Goal: Transaction & Acquisition: Purchase product/service

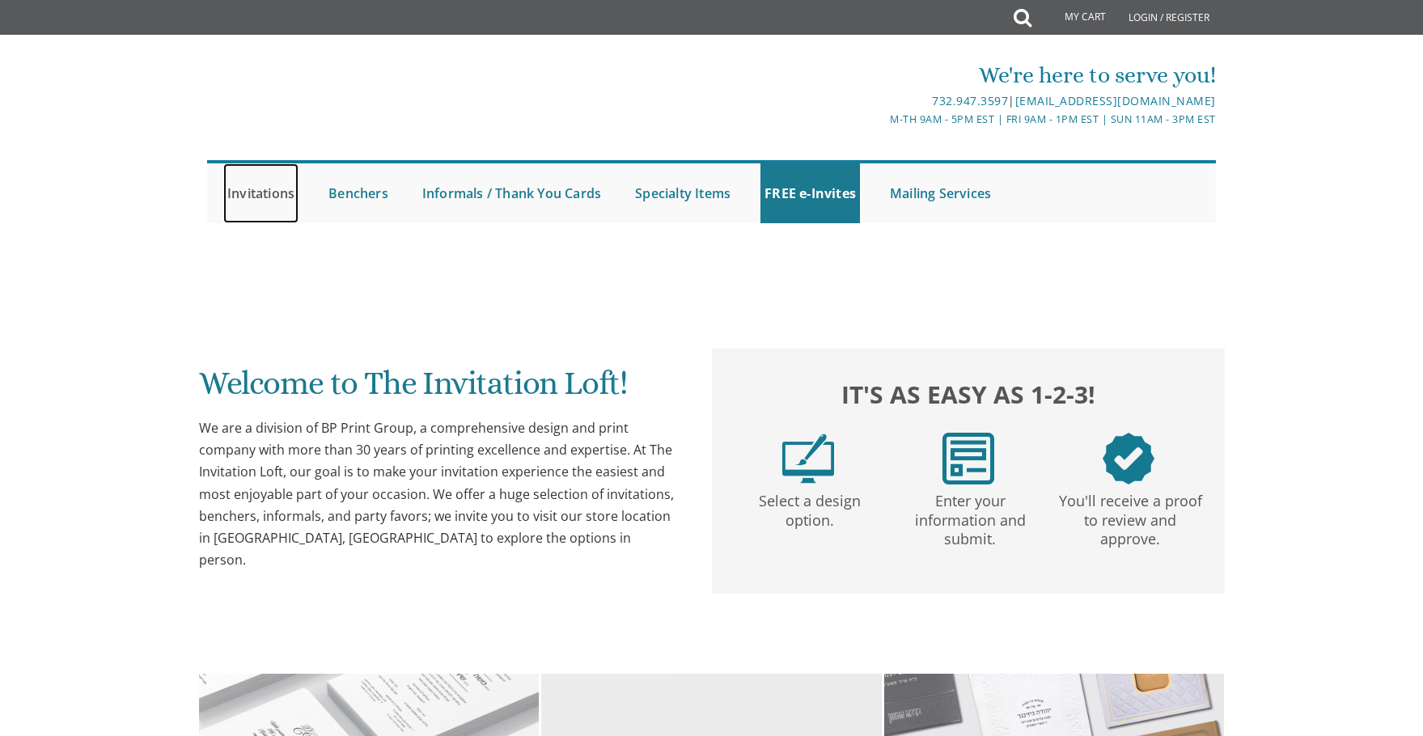
click at [264, 193] on link "Invitations" at bounding box center [260, 193] width 75 height 60
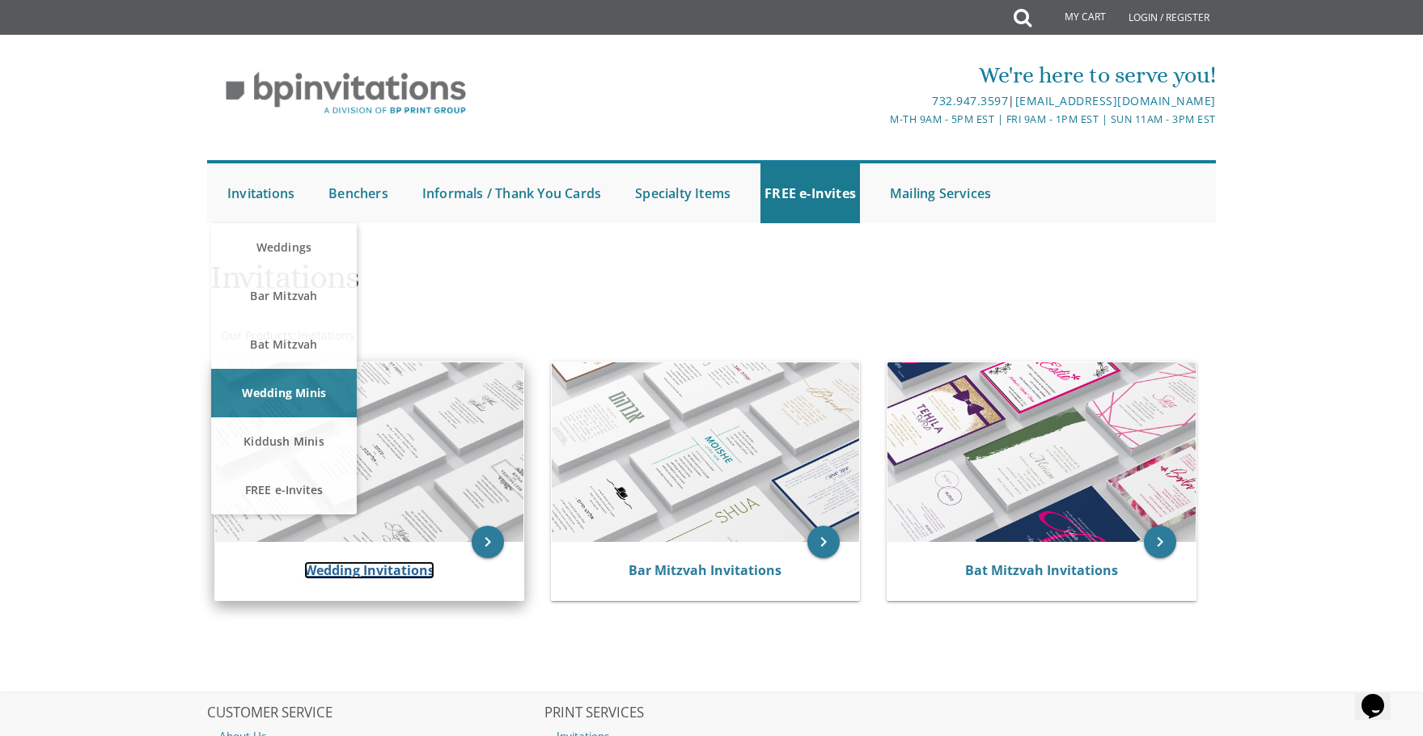
click at [367, 566] on link "Wedding Invitations" at bounding box center [369, 571] width 130 height 18
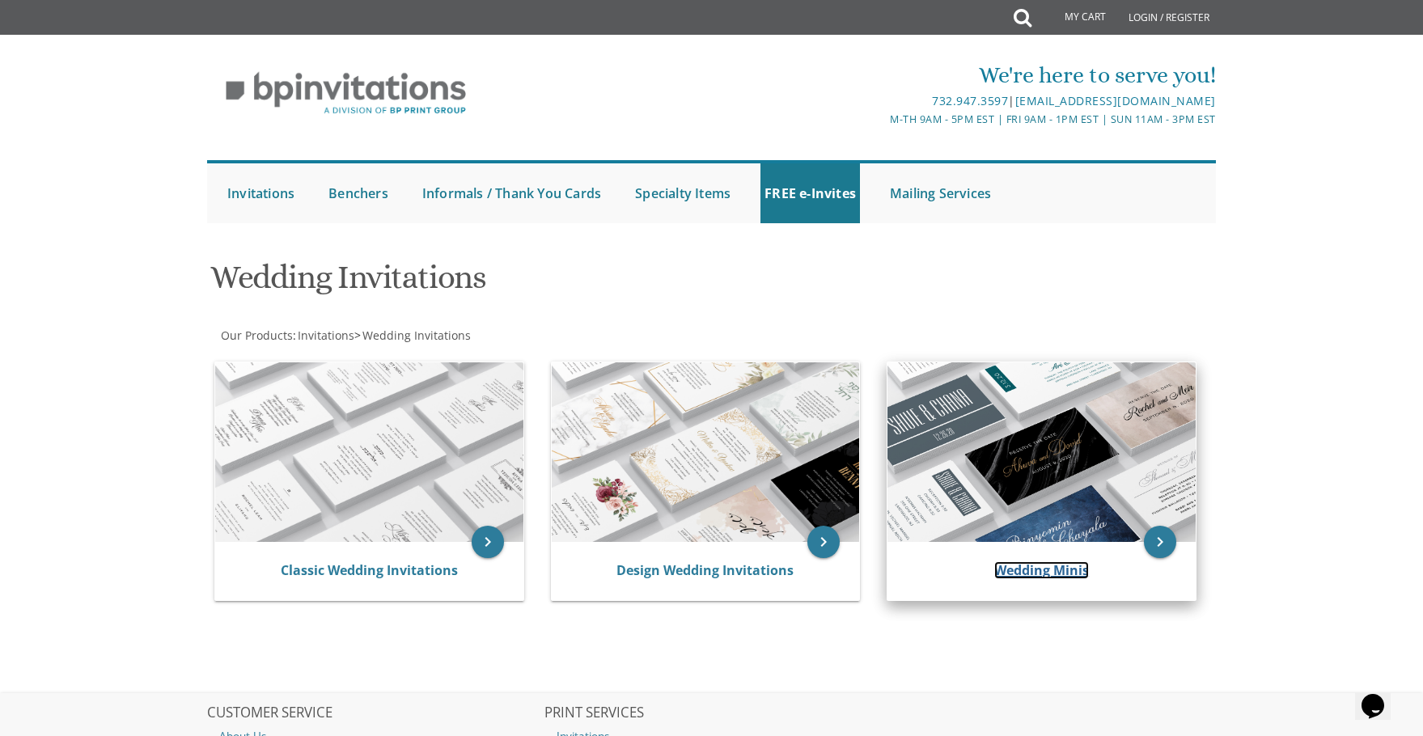
click at [1055, 573] on link "Wedding Minis" at bounding box center [1041, 571] width 95 height 18
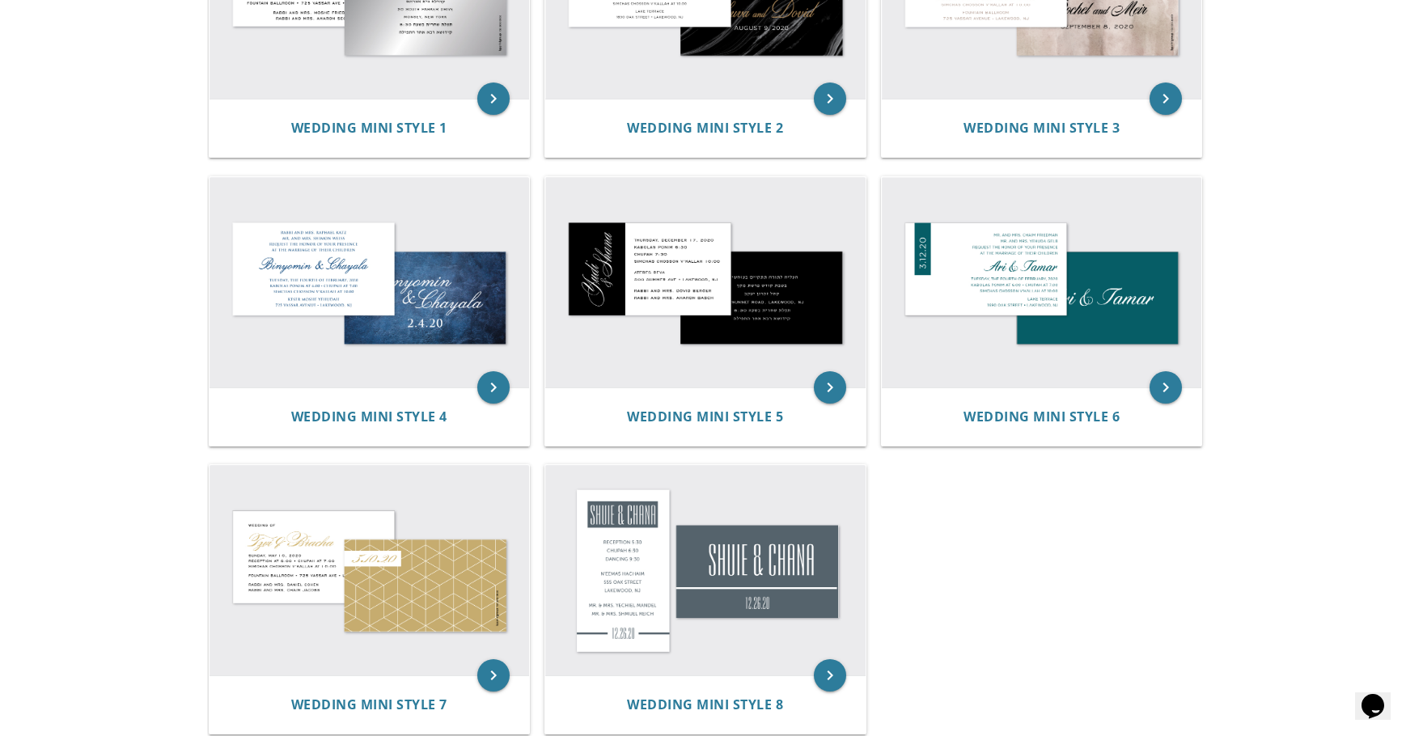
scroll to position [405, 0]
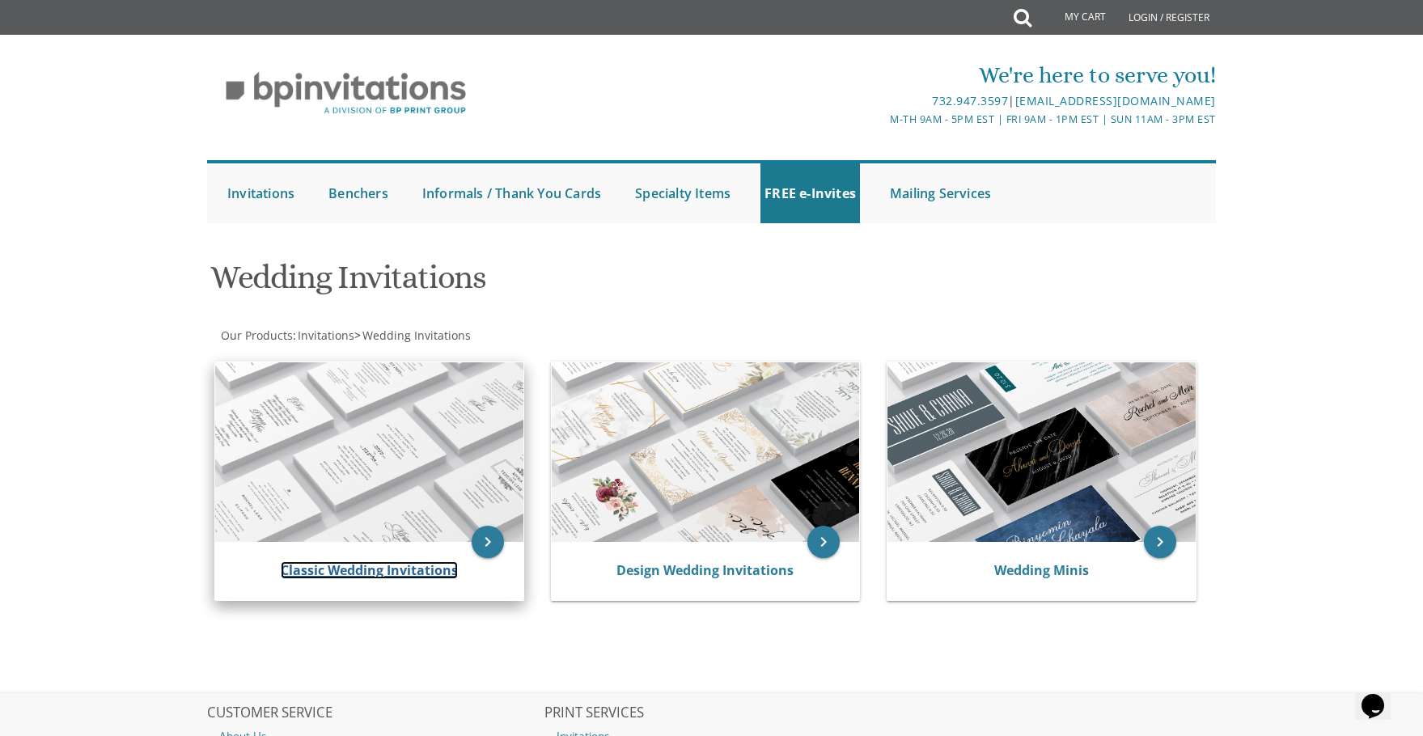
click at [323, 570] on link "Classic Wedding Invitations" at bounding box center [369, 571] width 177 height 18
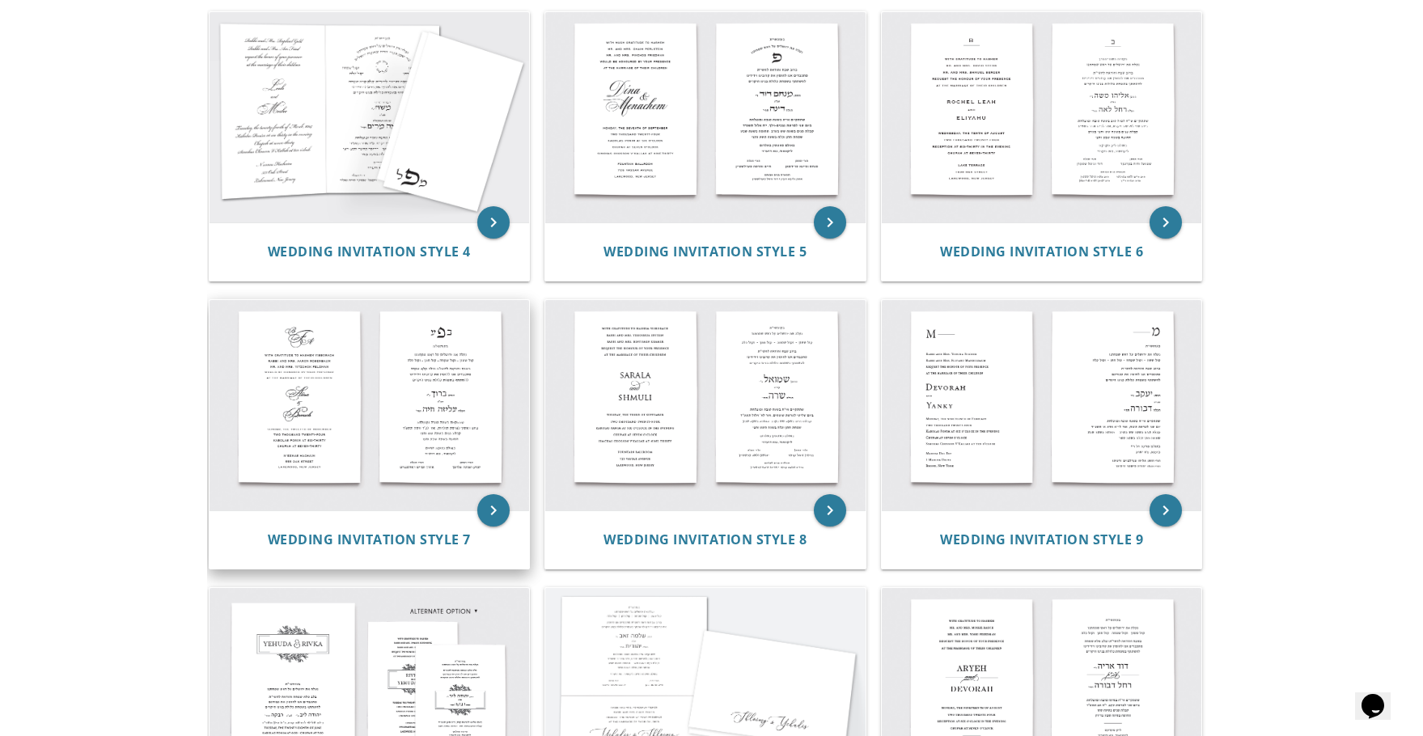
scroll to position [486, 0]
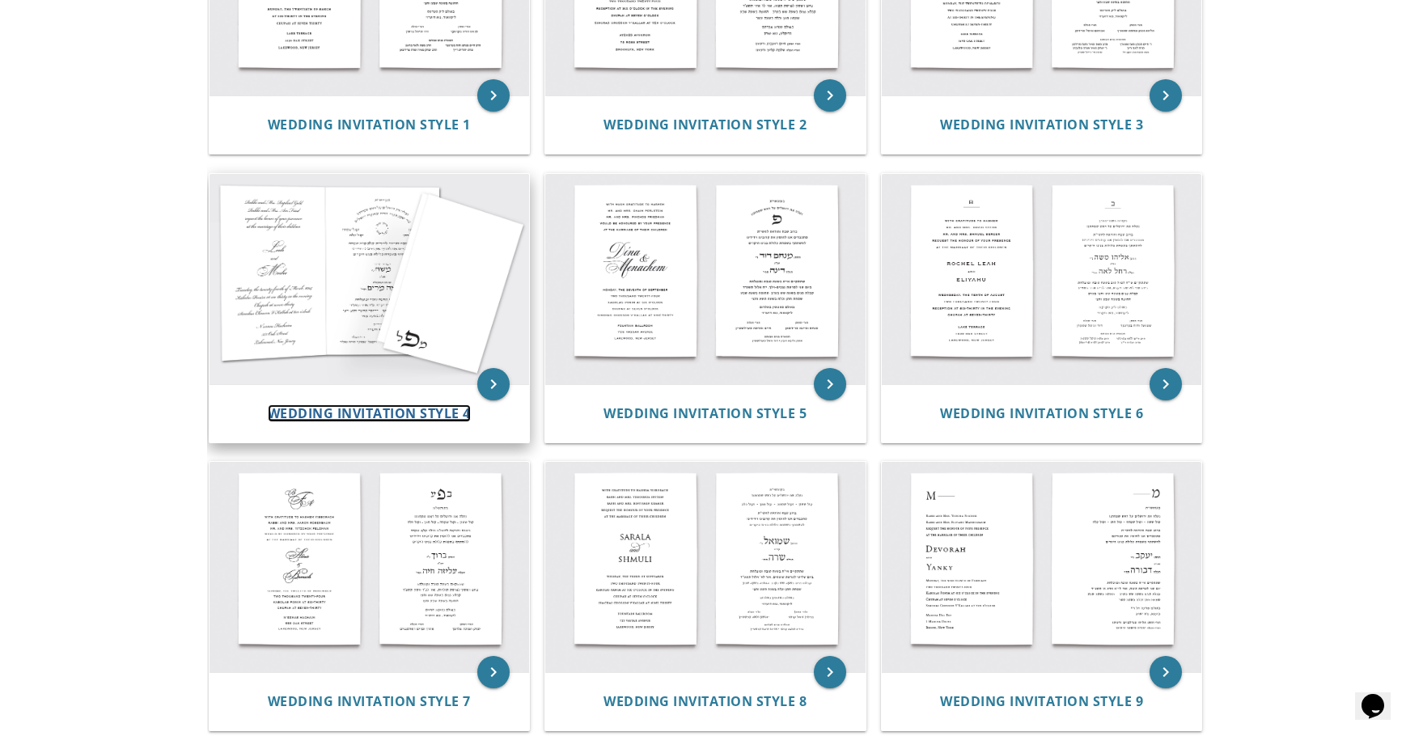
click at [410, 410] on span "Wedding Invitation Style 4" at bounding box center [369, 414] width 203 height 18
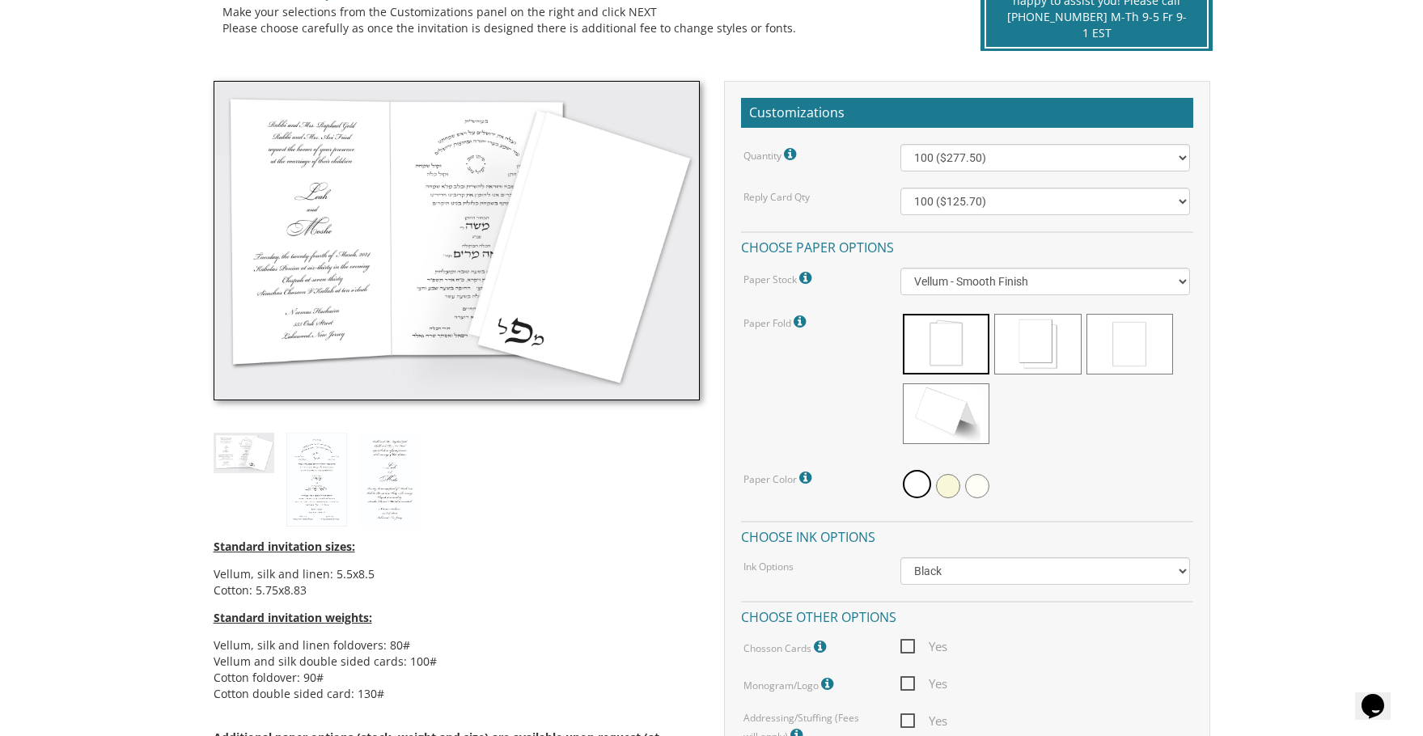
scroll to position [405, 0]
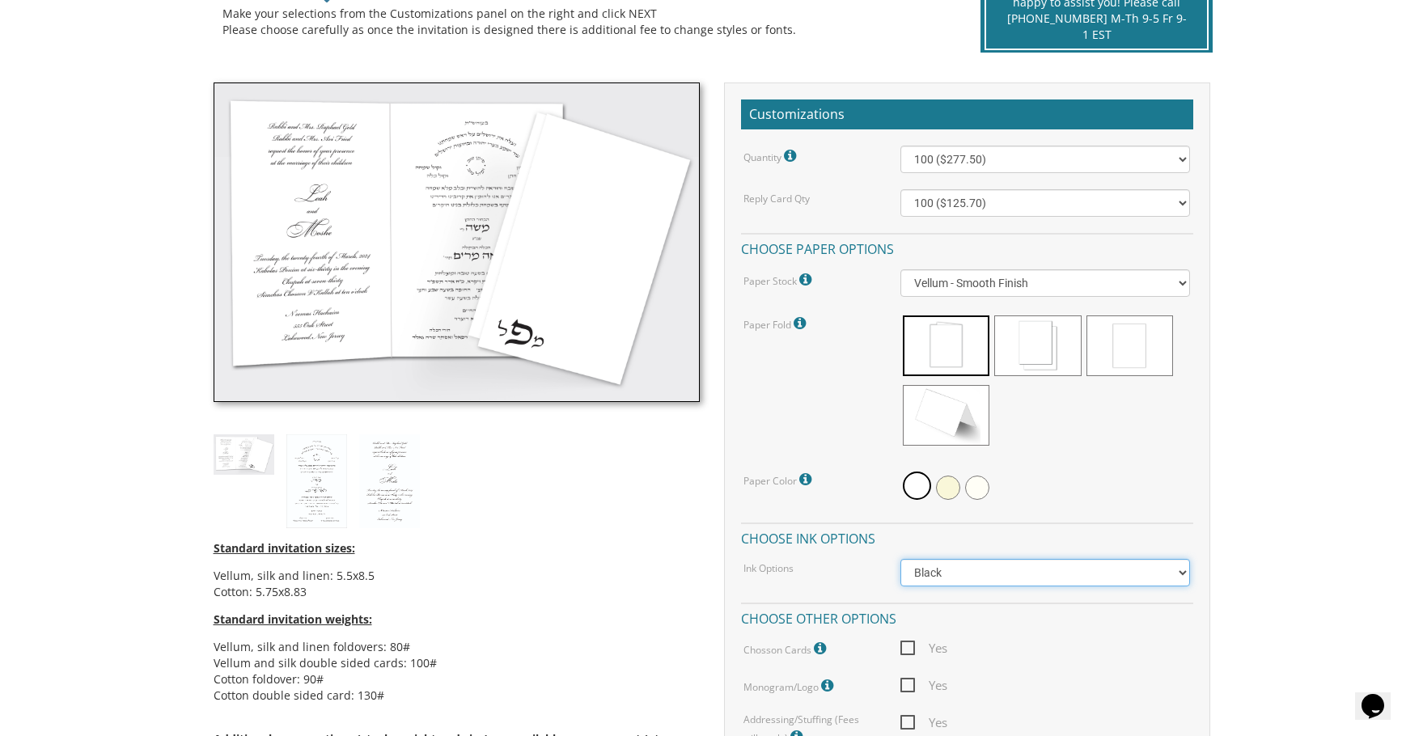
click at [1044, 581] on select "Black Colored Ink ($65.00) Black + One Color ($211.00) Two Colors ($265.00)" at bounding box center [1046, 573] width 290 height 28
select select "Standard"
click at [901, 559] on select "Black Colored Ink ($65.00) Black + One Color ($211.00) Two Colors ($265.00)" at bounding box center [1046, 573] width 290 height 28
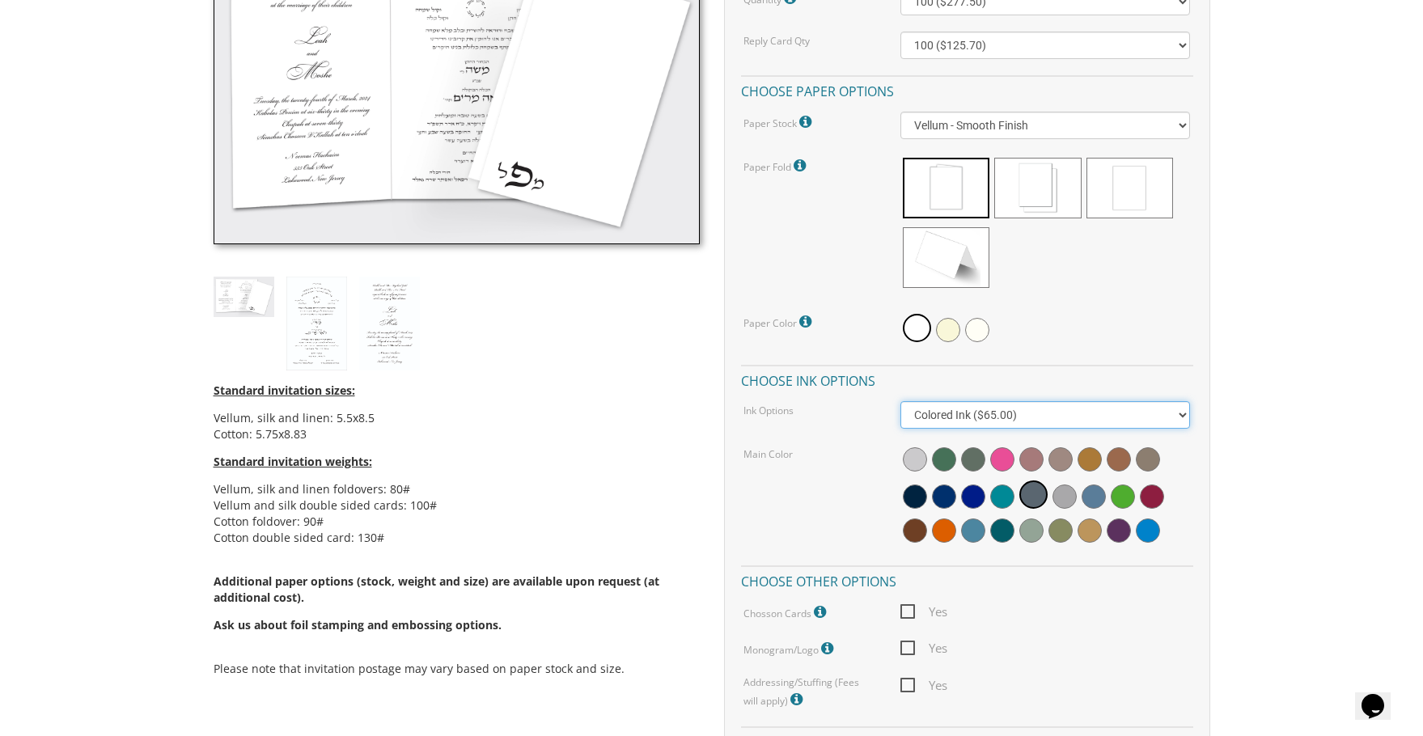
scroll to position [566, 0]
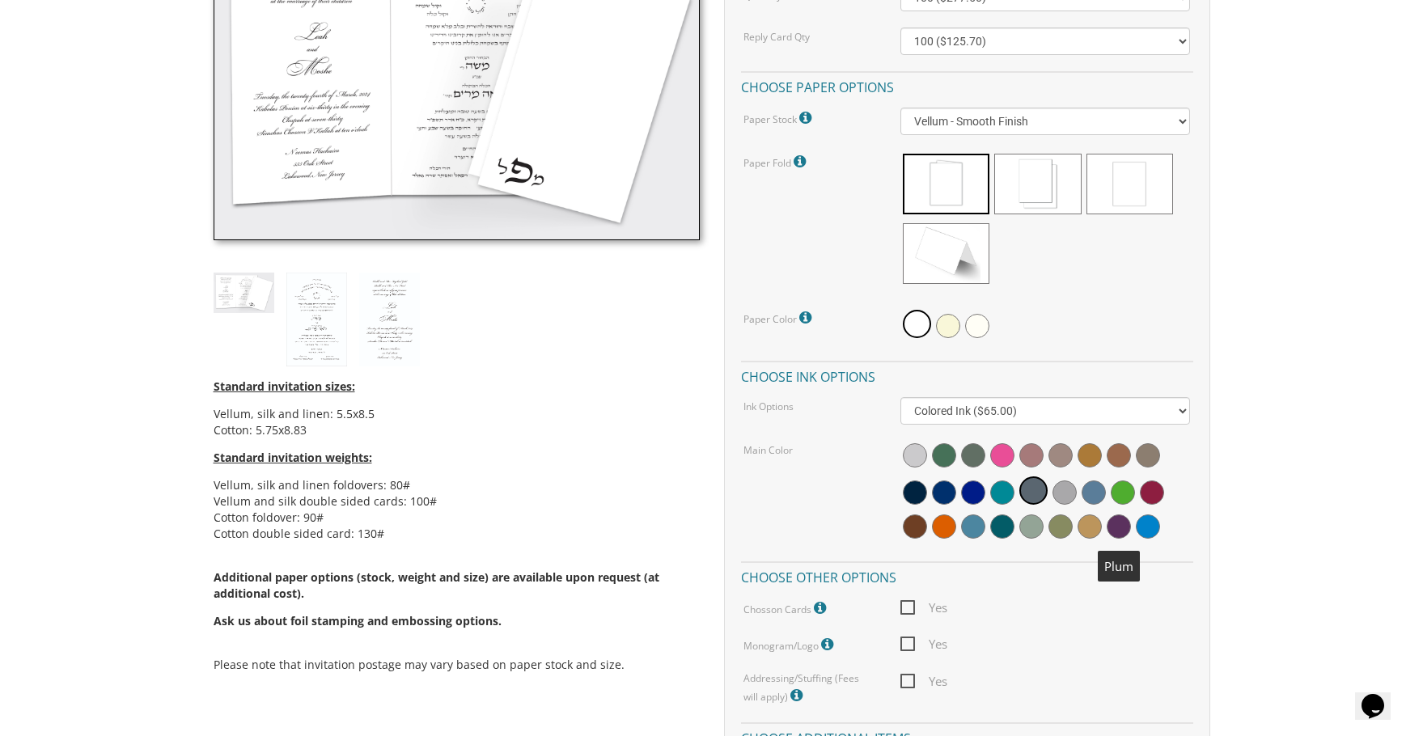
click at [1118, 528] on span at bounding box center [1119, 527] width 24 height 24
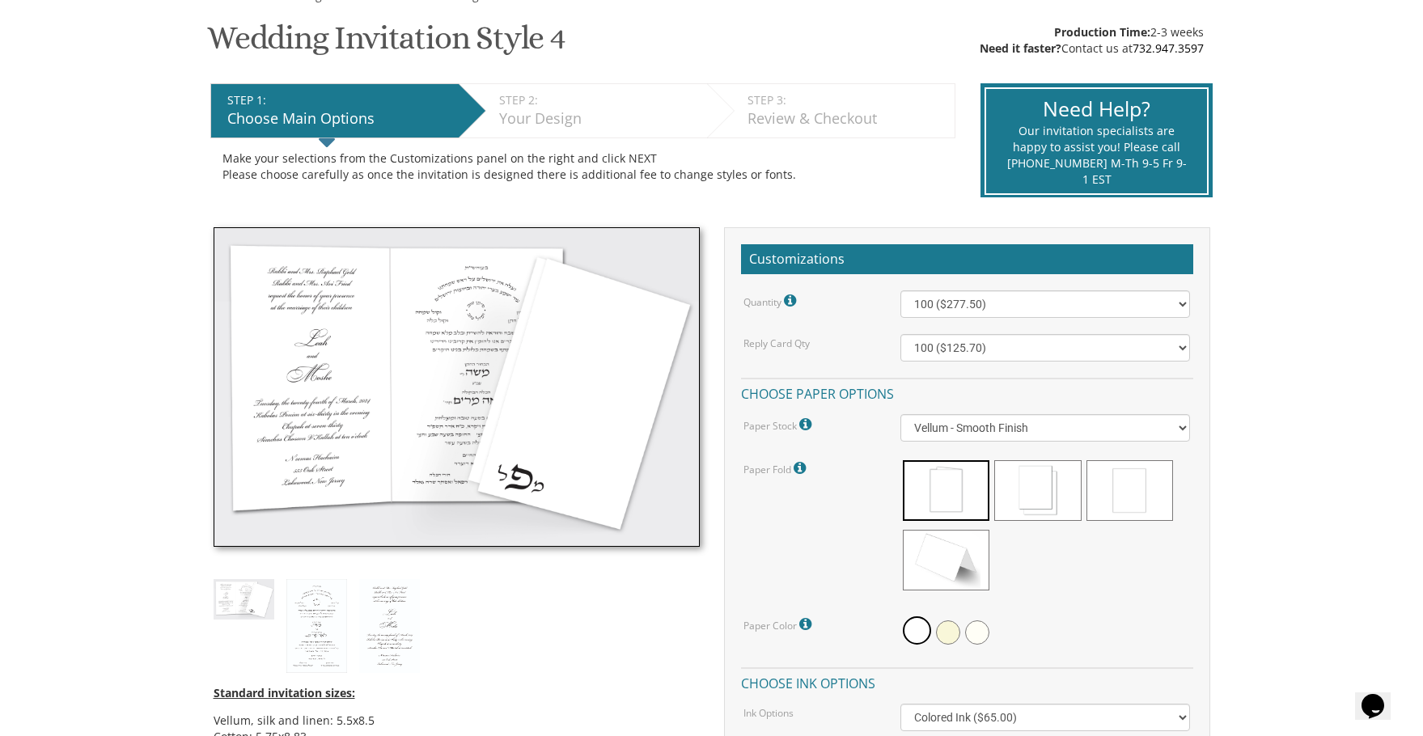
scroll to position [243, 0]
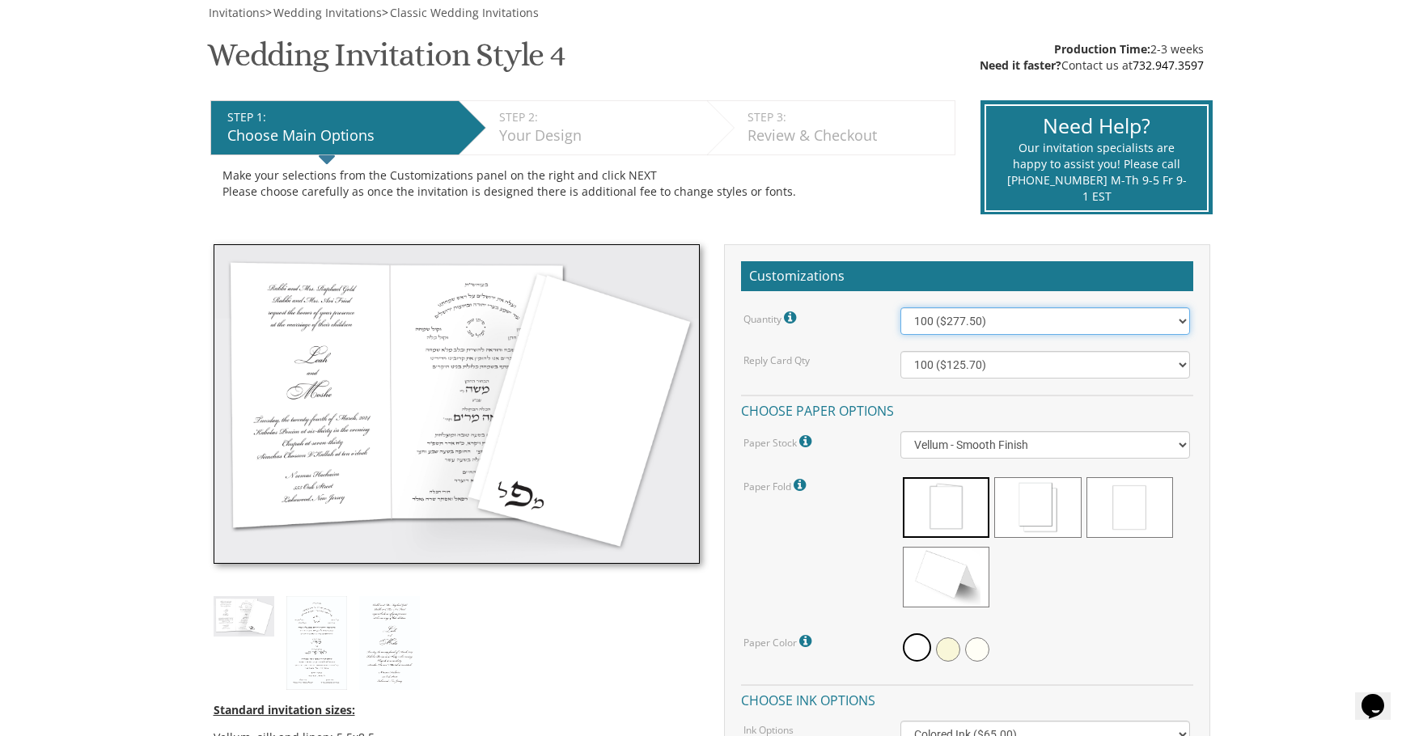
click at [1047, 327] on select "100 ($277.50) 200 ($330.45) 300 ($380.65) 400 ($432.70) 500 ($482.10) 600 ($534…" at bounding box center [1046, 321] width 290 height 28
click at [1051, 364] on select "100 ($125.70) 200 ($150.60) 300 ($177.95) 400 ($270.70) 500 ($225.30) 600 ($249…" at bounding box center [1046, 365] width 290 height 28
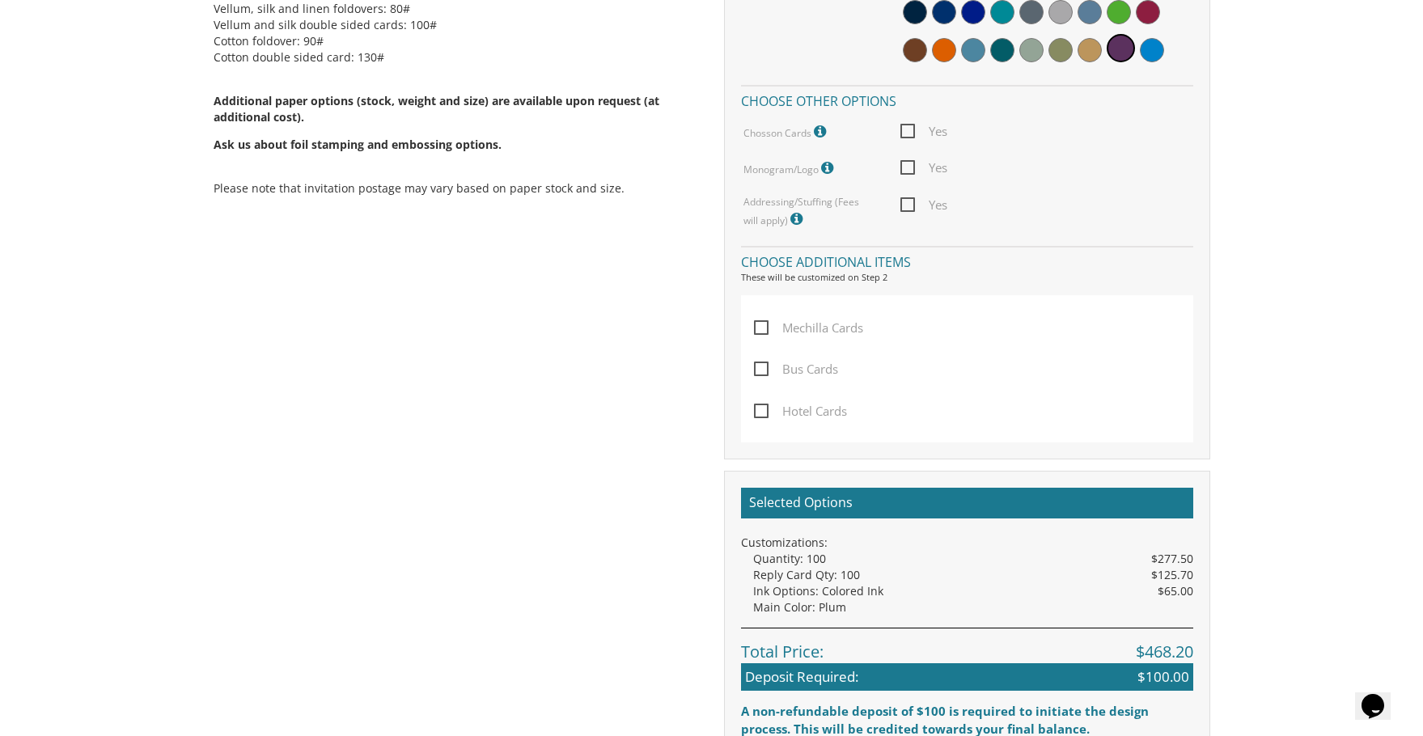
scroll to position [1052, 0]
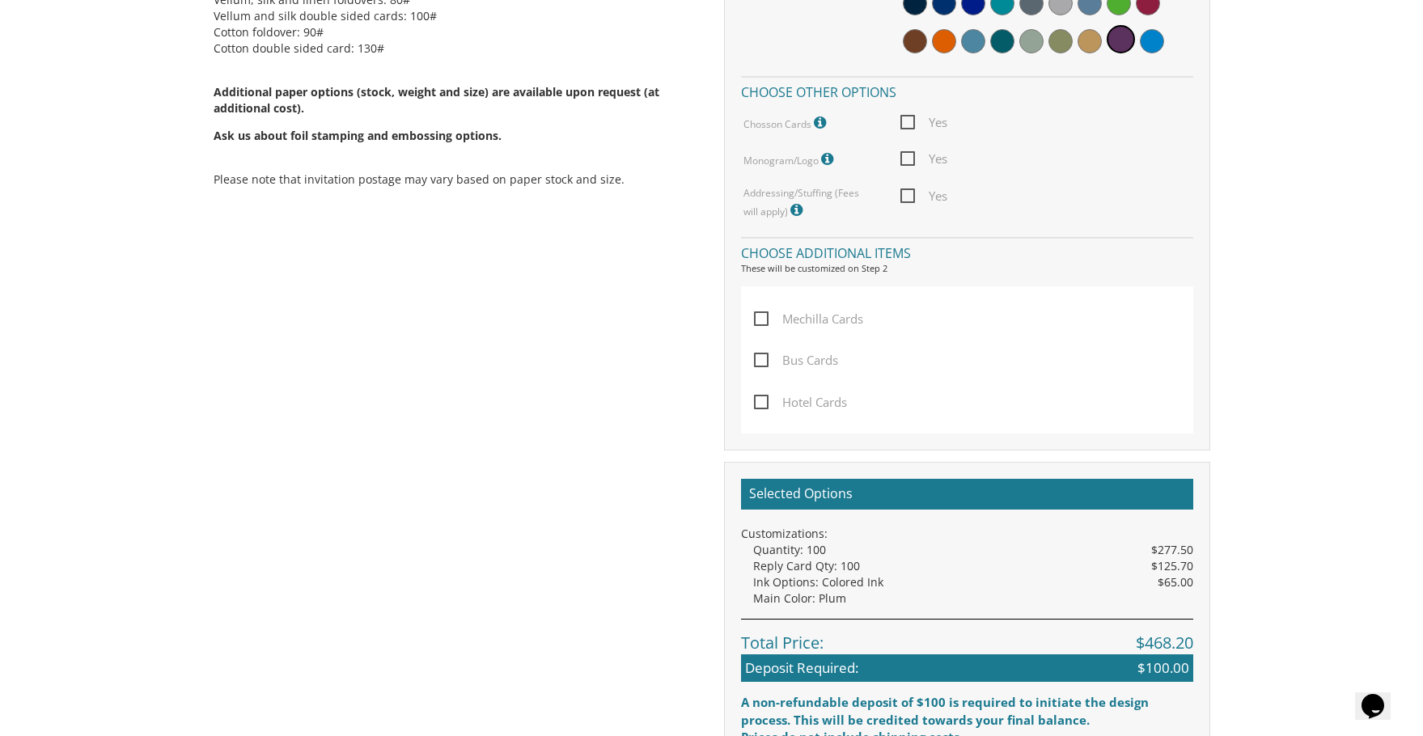
click at [917, 155] on span "Yes" at bounding box center [924, 159] width 47 height 20
click at [911, 155] on input "Yes" at bounding box center [906, 157] width 11 height 11
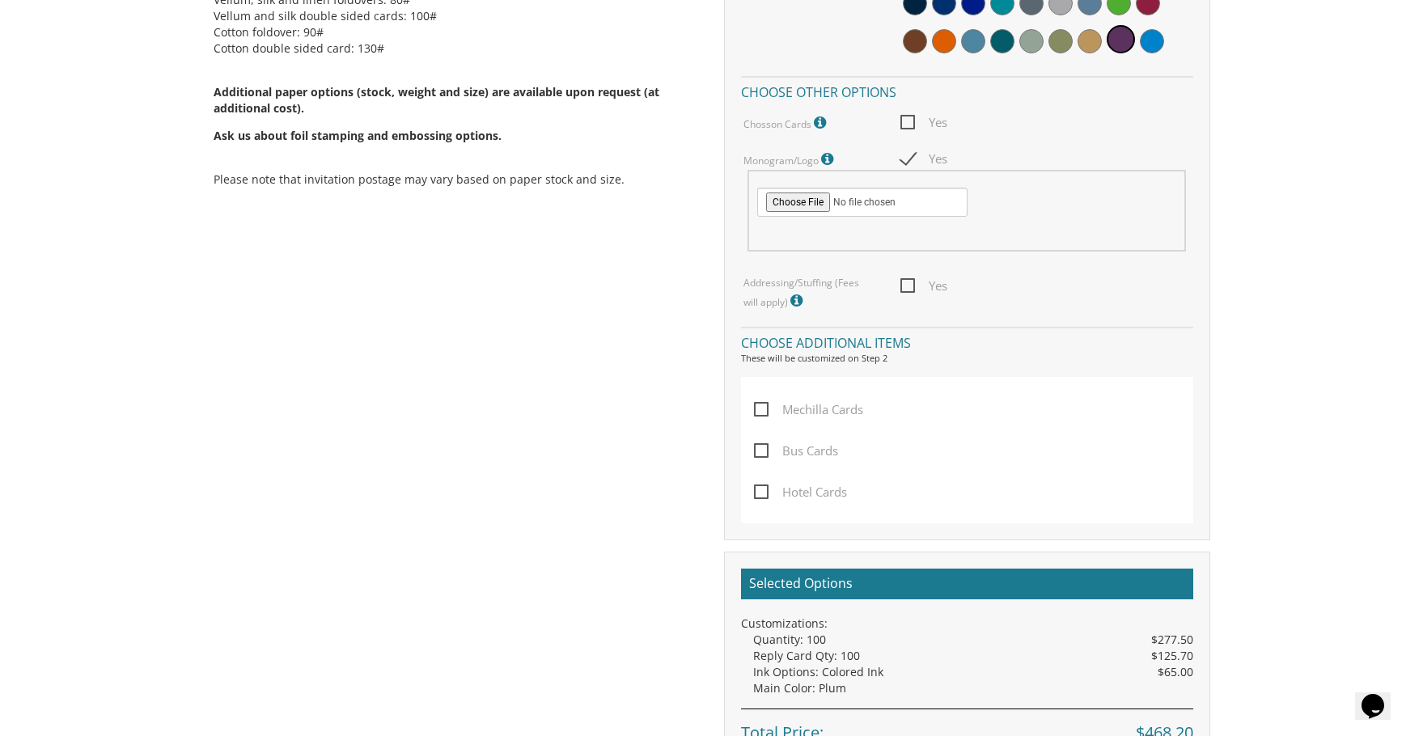
click at [901, 161] on span "Yes" at bounding box center [924, 159] width 47 height 20
click at [901, 161] on input "Yes" at bounding box center [906, 157] width 11 height 11
checkbox input "false"
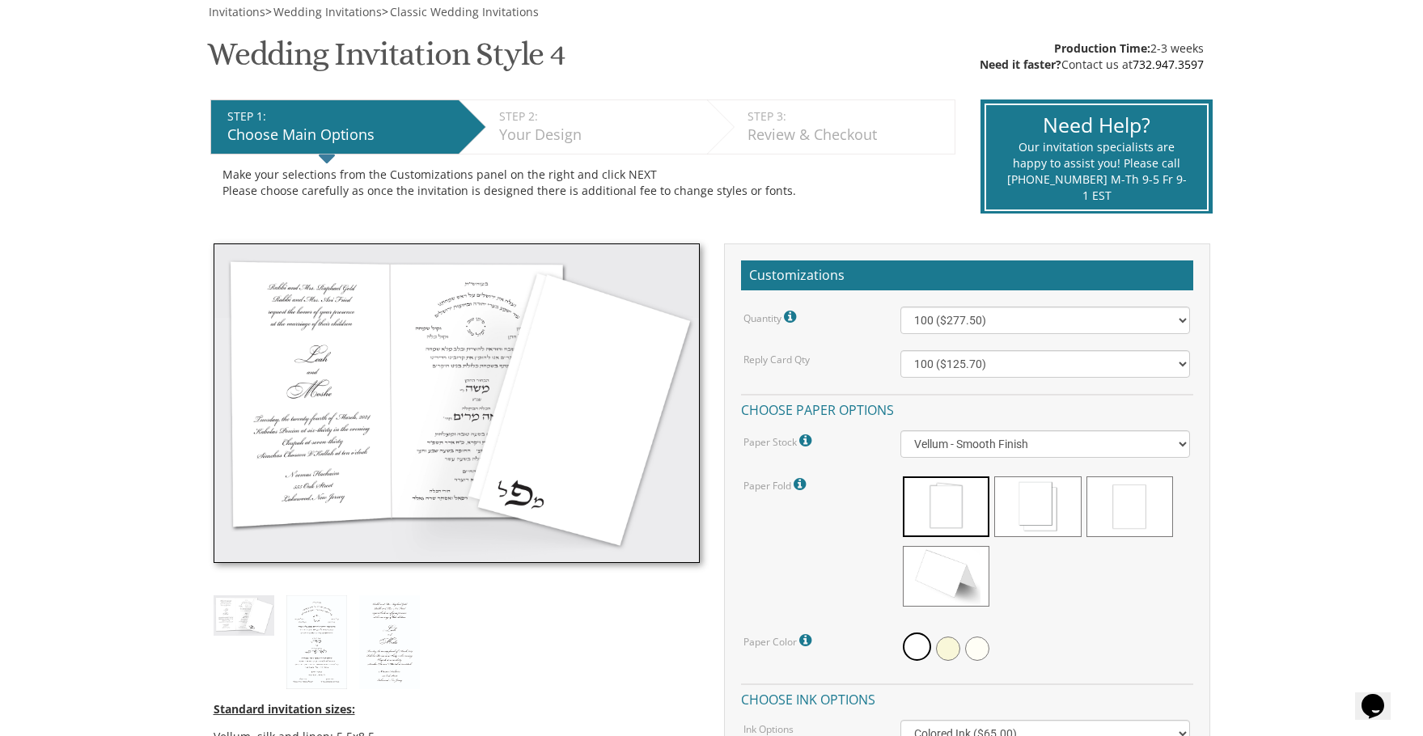
scroll to position [243, 0]
